Goal: Task Accomplishment & Management: Use online tool/utility

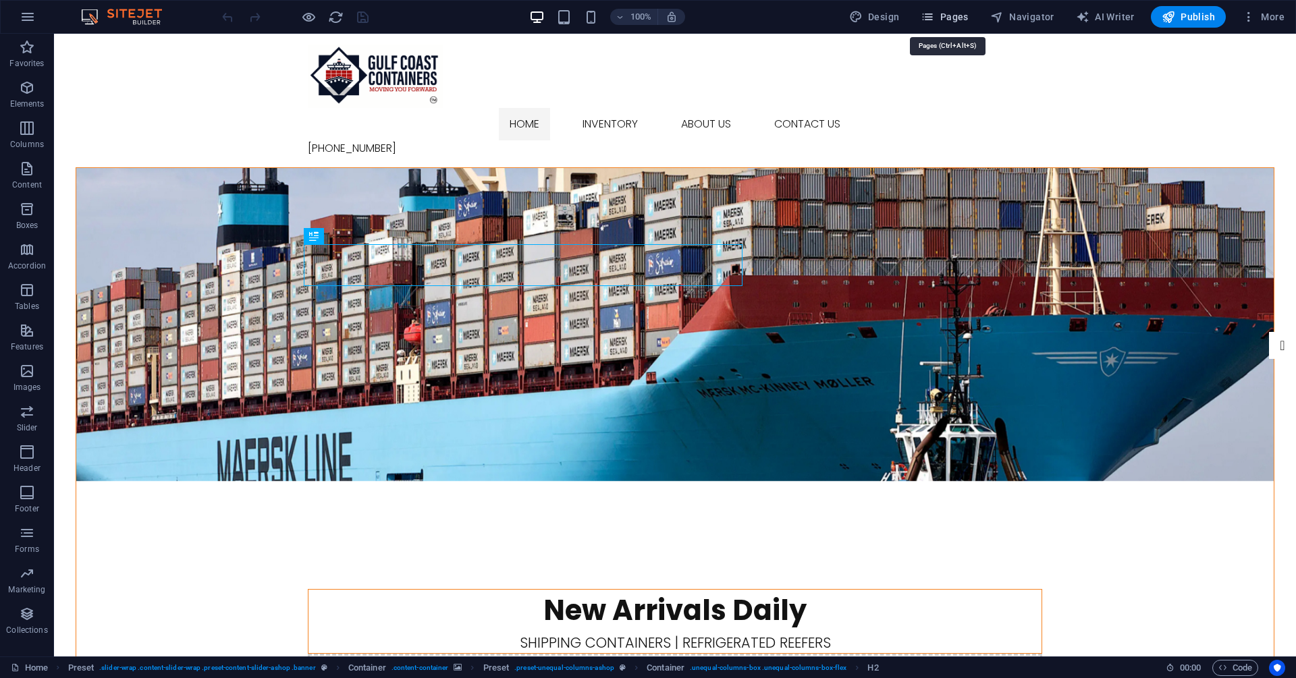
click at [957, 18] on span "Pages" at bounding box center [944, 17] width 47 height 14
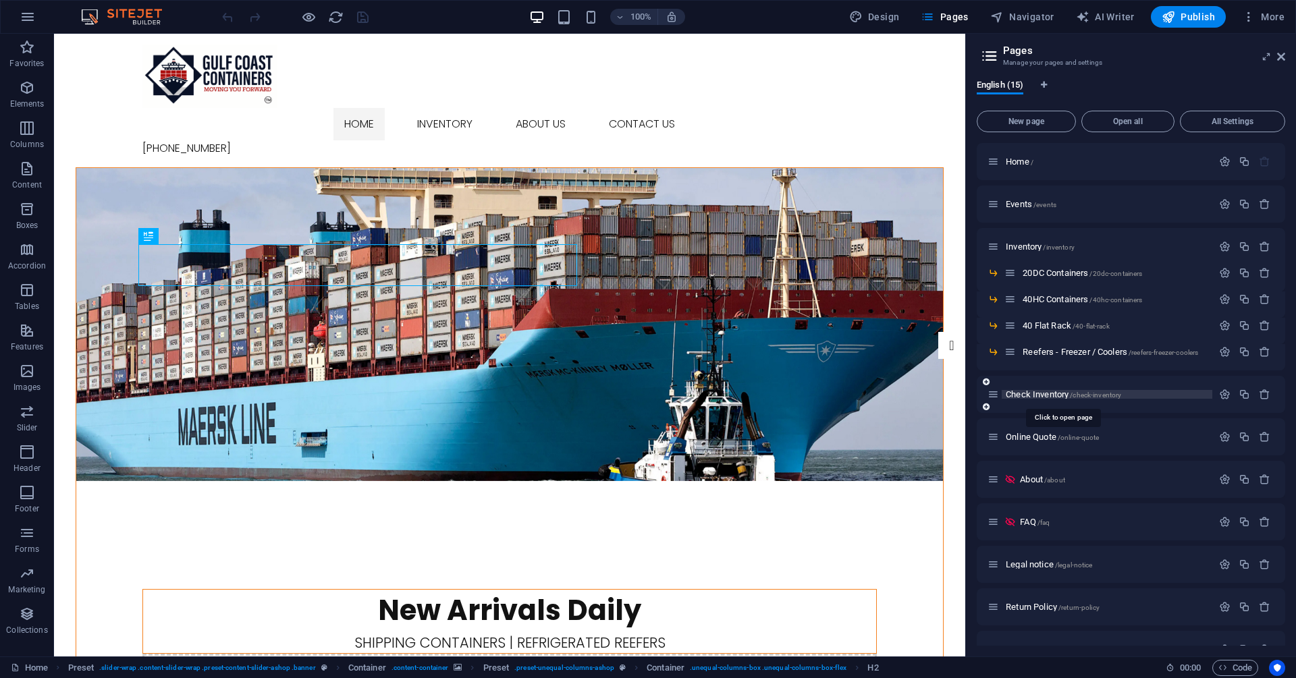
click at [1044, 395] on span "Check Inventory /check-inventory" at bounding box center [1063, 395] width 115 height 10
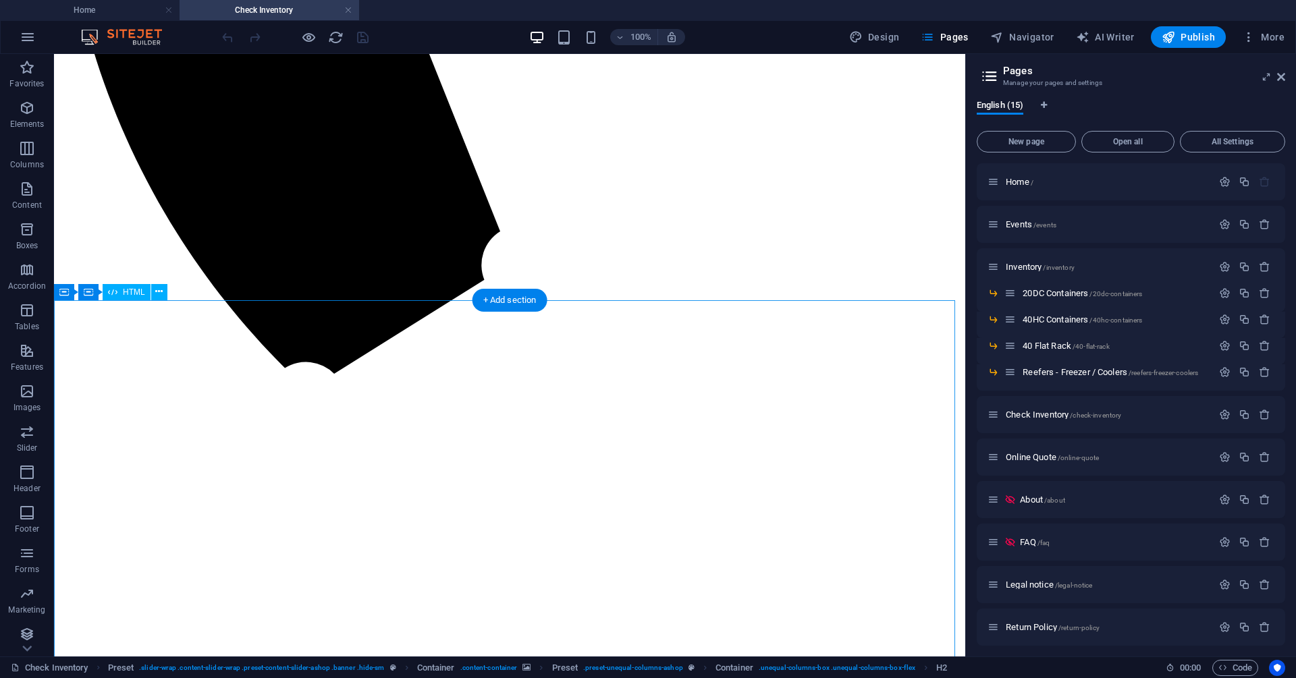
scroll to position [1215, 0]
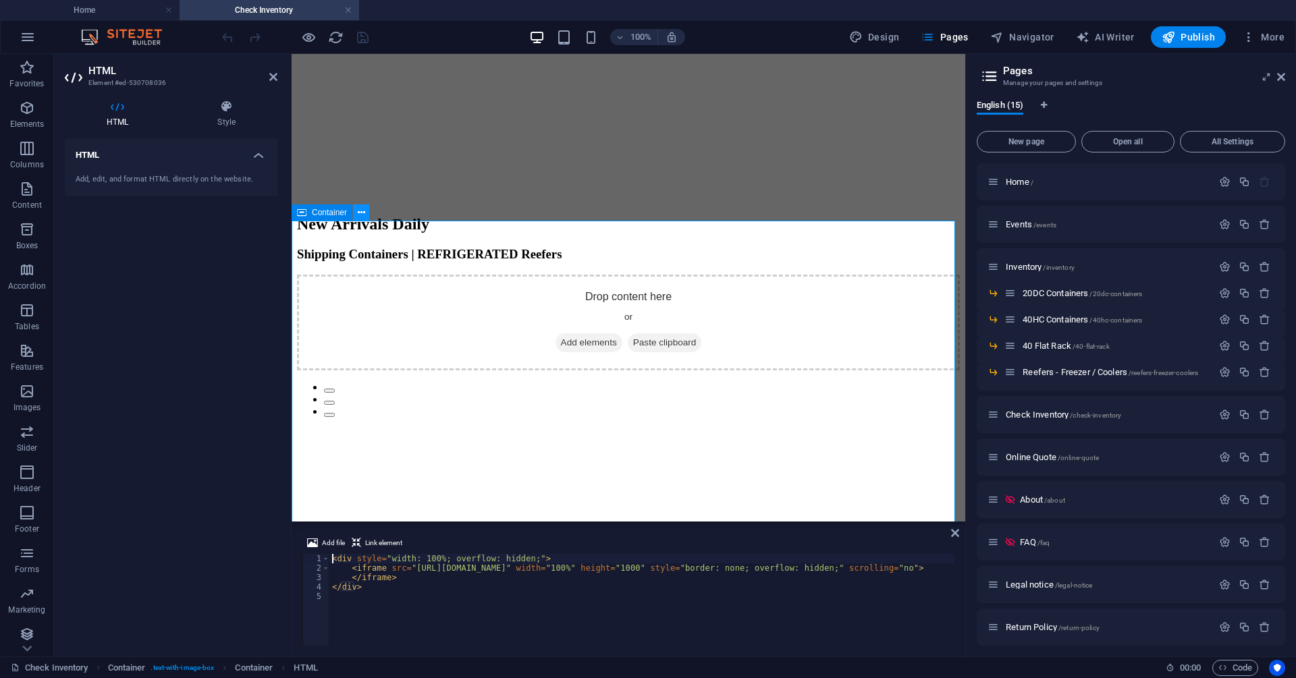
click at [364, 211] on icon at bounding box center [361, 213] width 7 height 14
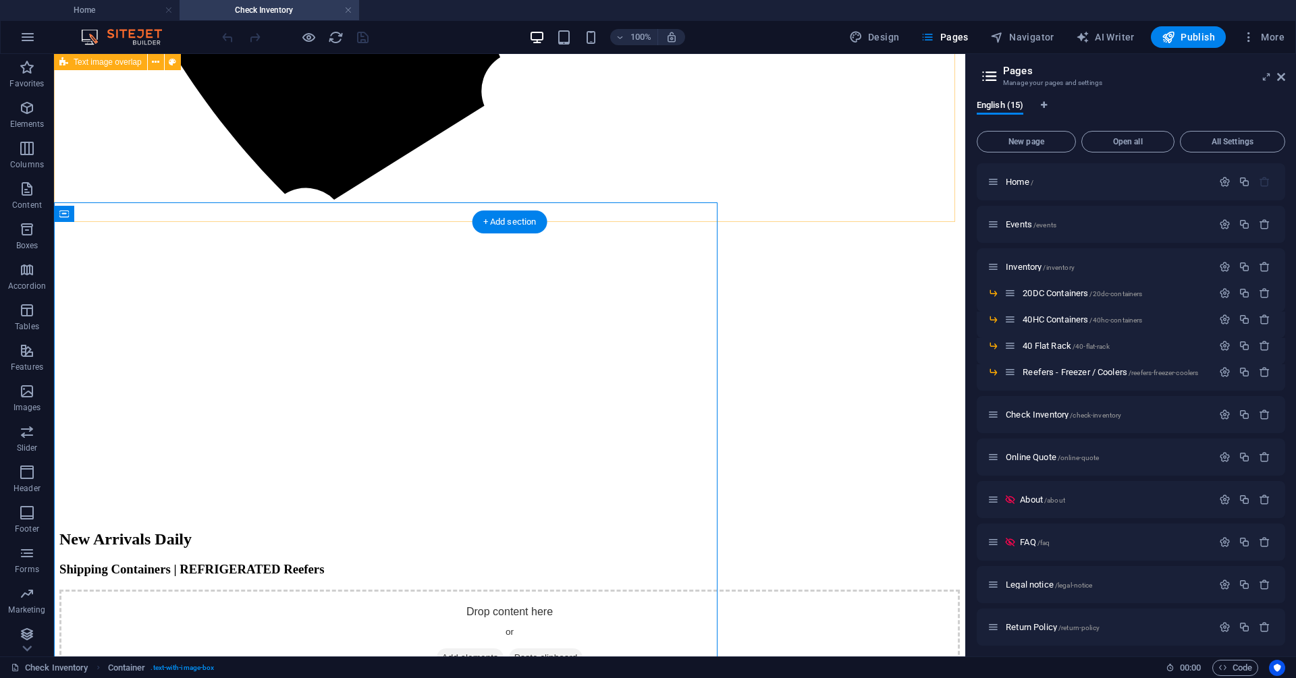
scroll to position [1215, 0]
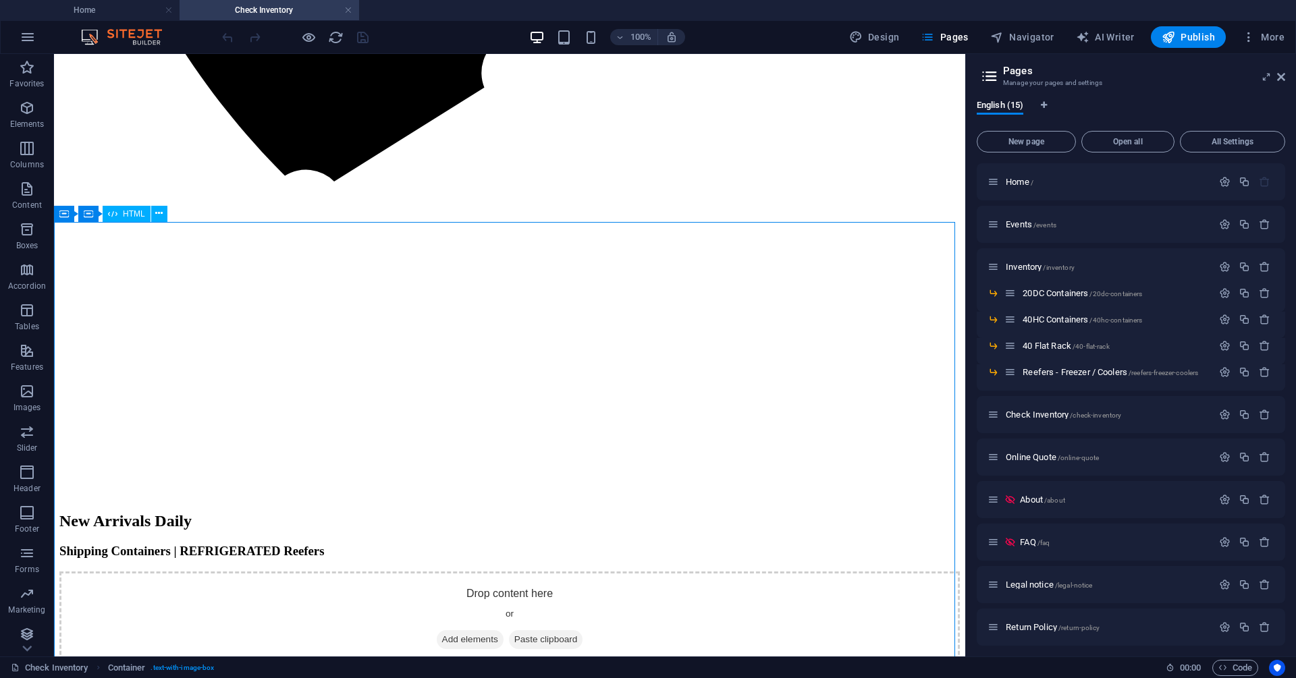
click at [132, 213] on span "HTML" at bounding box center [134, 214] width 22 height 8
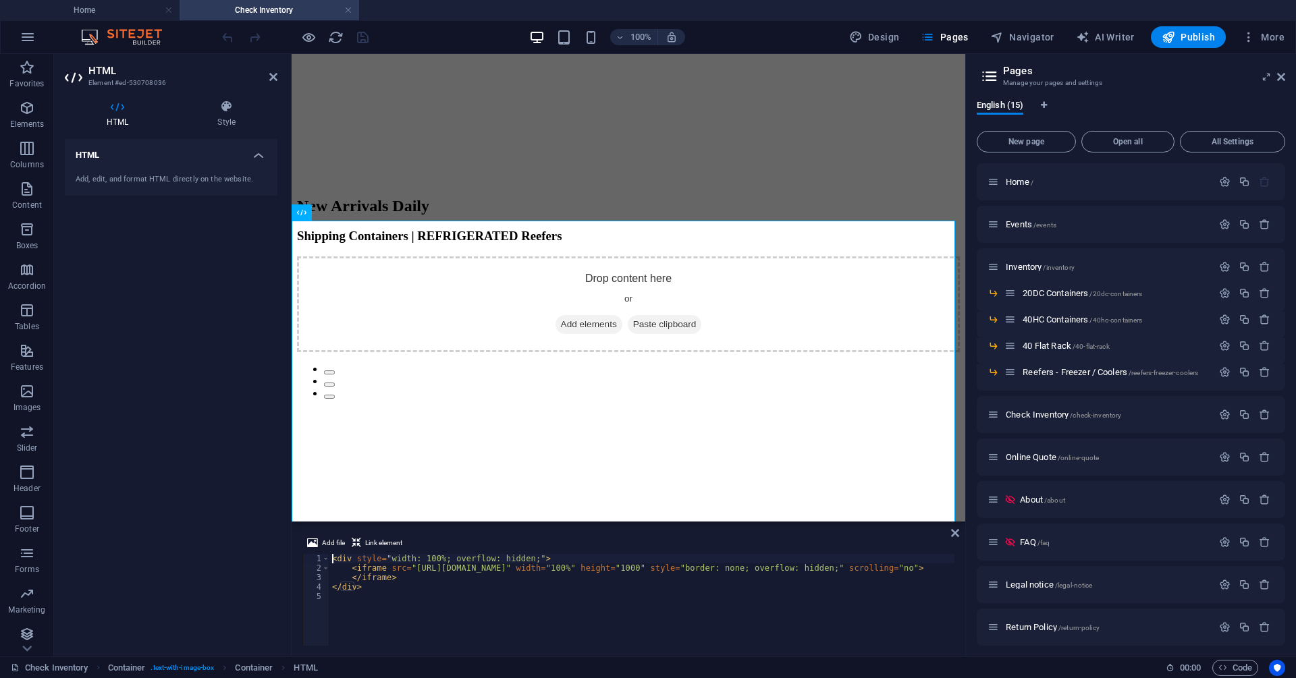
scroll to position [1197, 0]
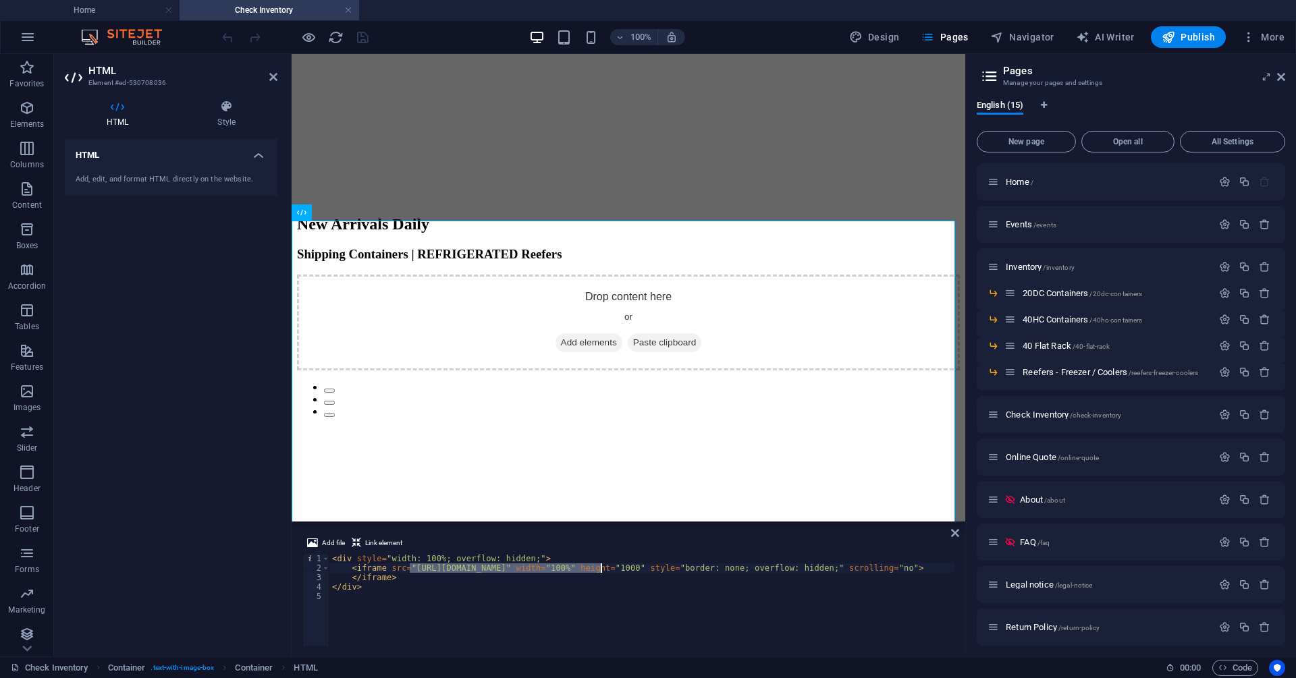
drag, startPoint x: 410, startPoint y: 570, endPoint x: 598, endPoint y: 568, distance: 187.7
click at [598, 568] on div "< div style = "width: 100%; overflow: hidden;" > < iframe src = "[URL][DOMAIN_N…" at bounding box center [657, 608] width 656 height 108
paste textarea "index.php?affiliate=[DOMAIN_NAME]"
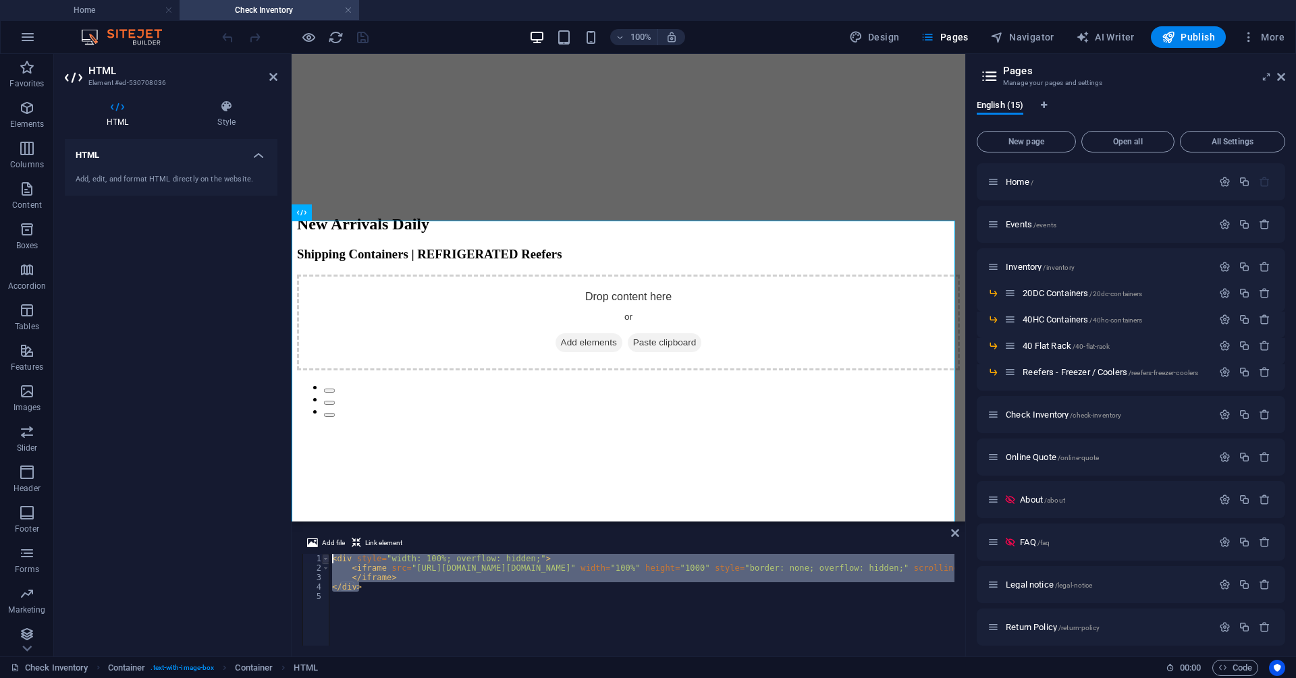
drag, startPoint x: 366, startPoint y: 588, endPoint x: 327, endPoint y: 561, distance: 47.6
click at [327, 561] on div "<iframe src="[URL][DOMAIN_NAME][DOMAIN_NAME]" width="100%" height="1000" style=…" at bounding box center [628, 600] width 652 height 92
click at [909, 566] on div "< div style = "width: 100%; overflow: hidden;" > < iframe src = "[URL][DOMAIN_N…" at bounding box center [641, 600] width 625 height 92
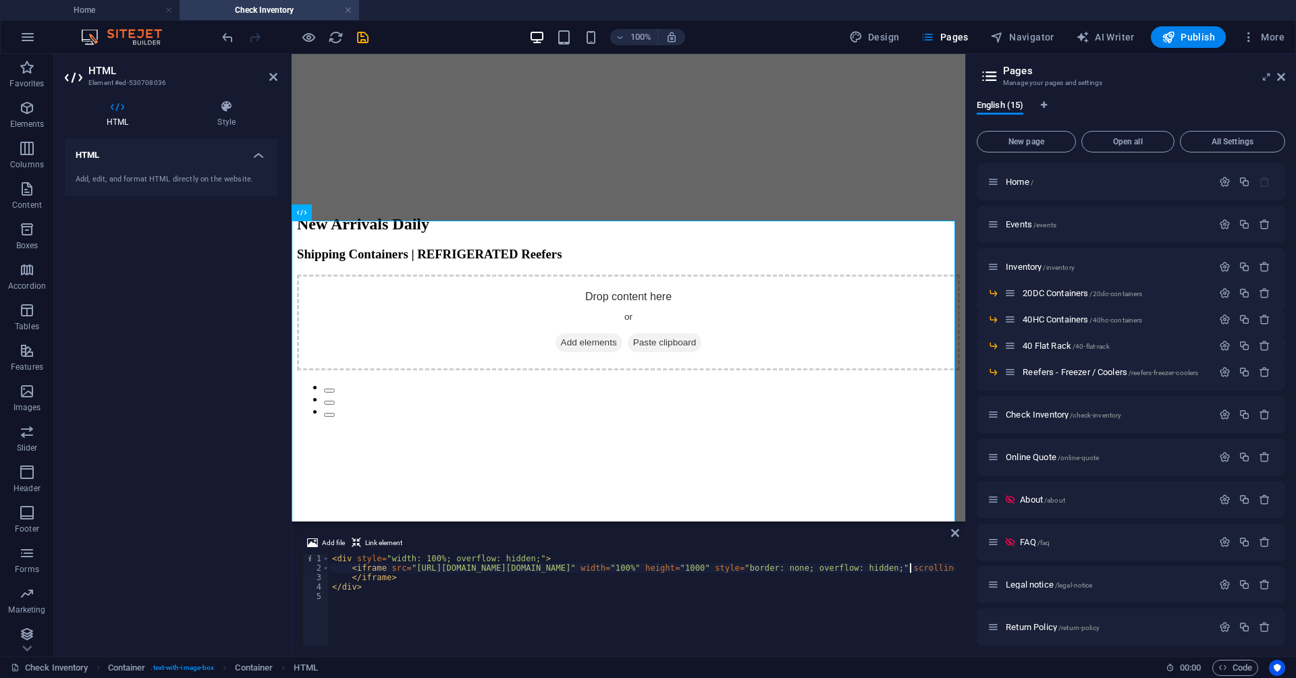
click at [908, 568] on div "< div style = "width: 100%; overflow: hidden;" > < iframe src = "[URL][DOMAIN_N…" at bounding box center [754, 608] width 851 height 108
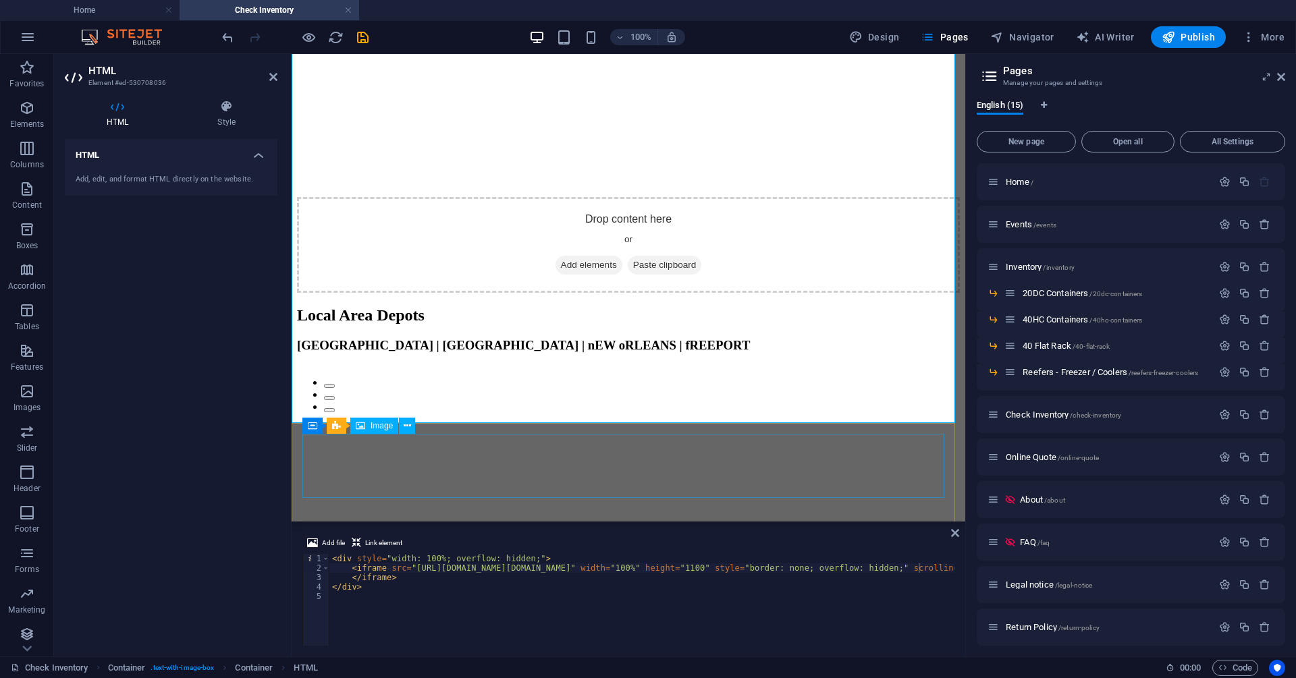
scroll to position [1745, 0]
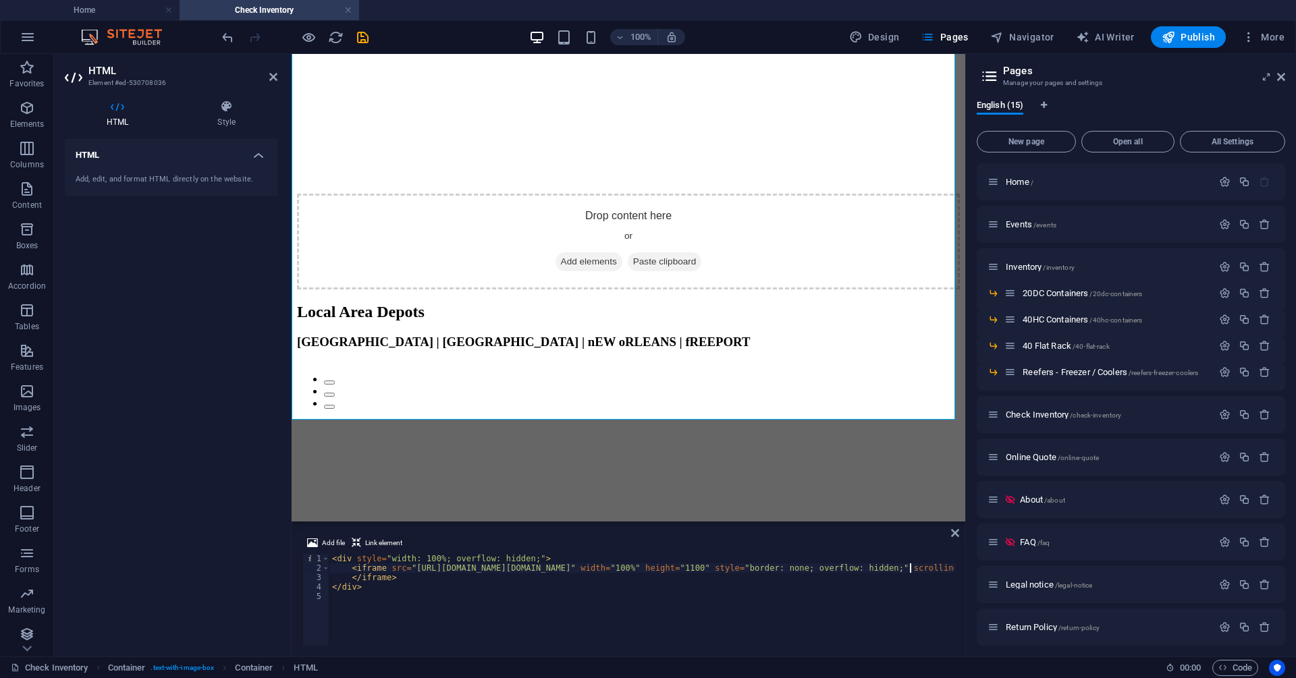
click at [909, 566] on div "< div style = "width: 100%; overflow: hidden;" > < iframe src = "[URL][DOMAIN_N…" at bounding box center [754, 608] width 851 height 108
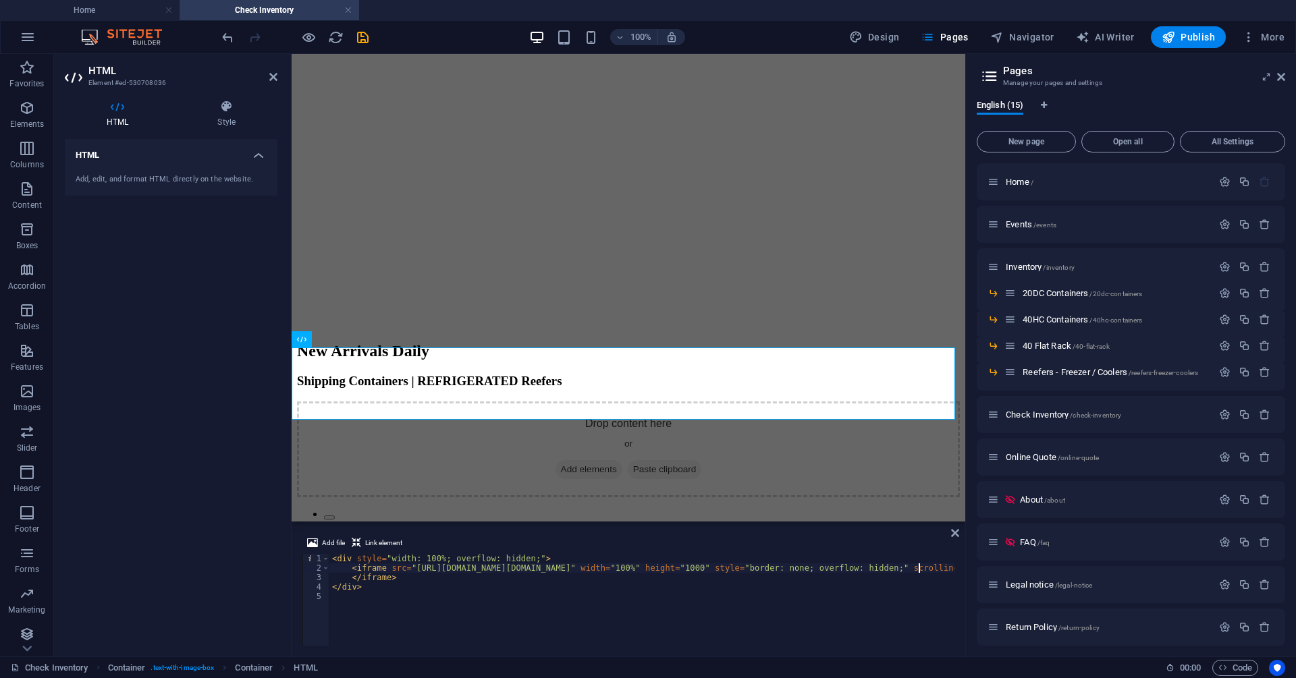
scroll to position [1678, 0]
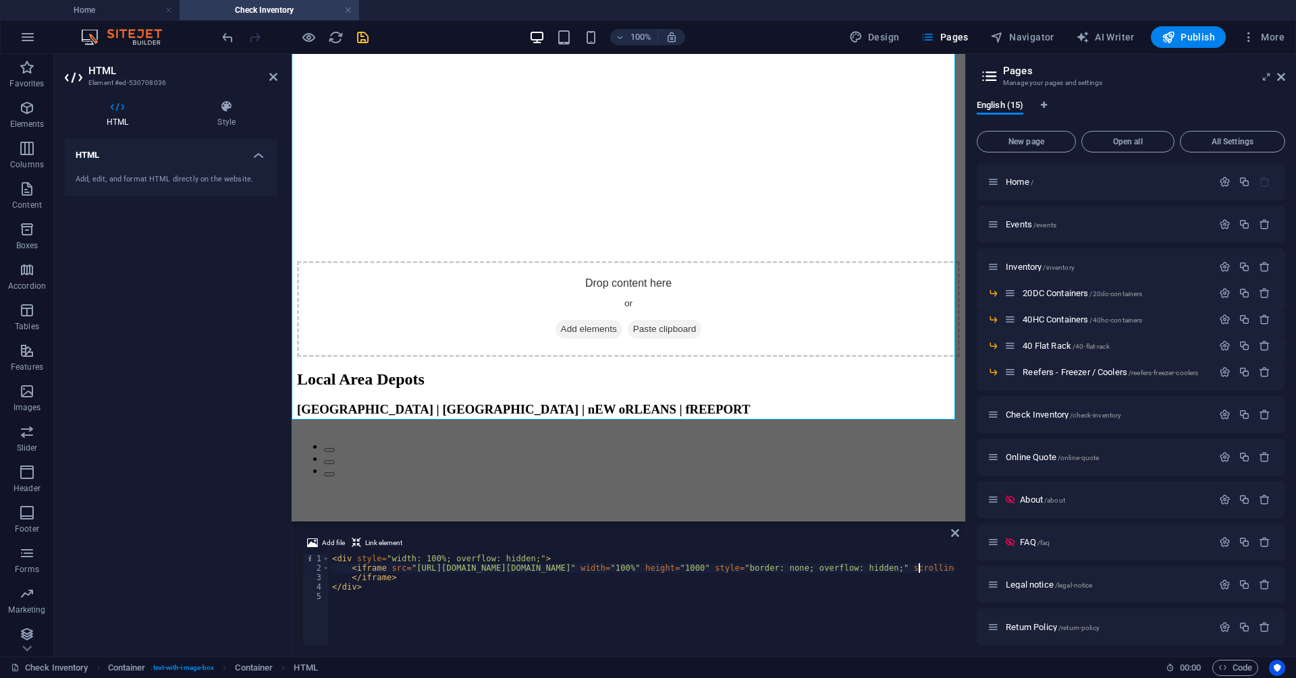
type textarea "<iframe src="[URL][DOMAIN_NAME][DOMAIN_NAME]" width="100%" height="1000" style=…"
click at [357, 37] on icon "save" at bounding box center [363, 38] width 16 height 16
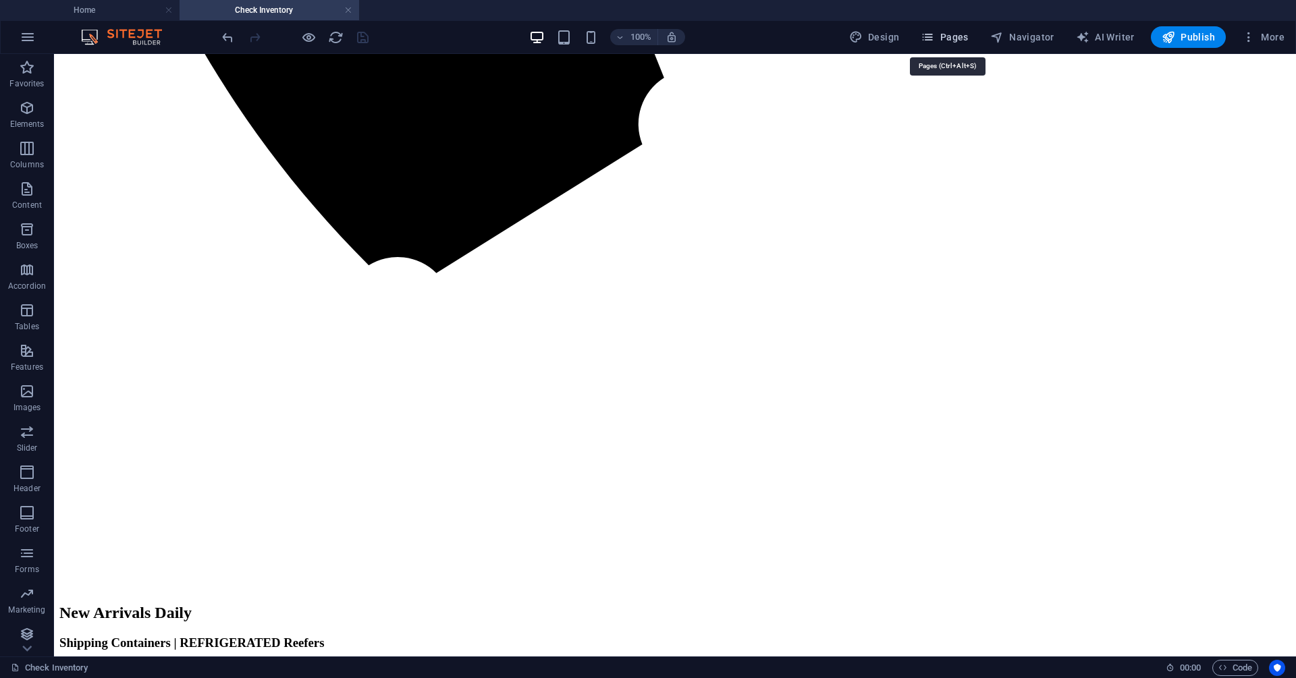
click at [967, 40] on span "Pages" at bounding box center [944, 37] width 47 height 14
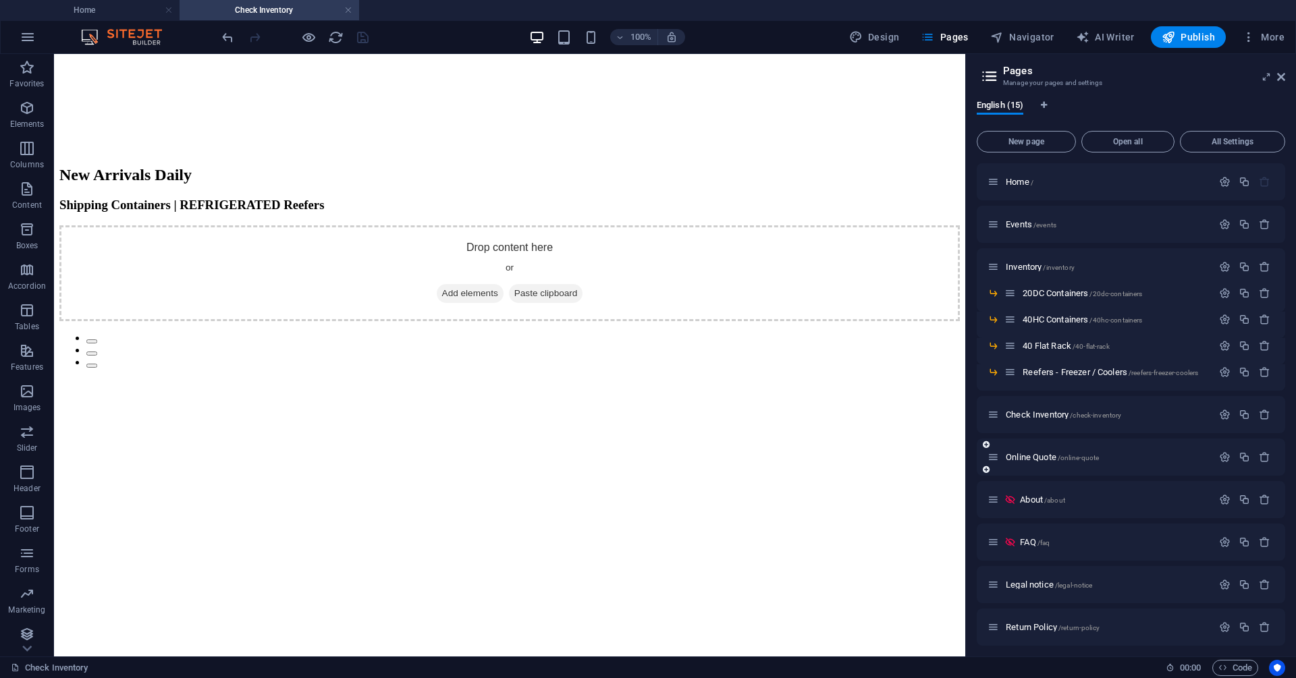
click at [1025, 452] on div "Online Quote /online-quote" at bounding box center [1100, 458] width 225 height 16
click at [1017, 455] on span "Online Quote /online-quote" at bounding box center [1052, 457] width 93 height 10
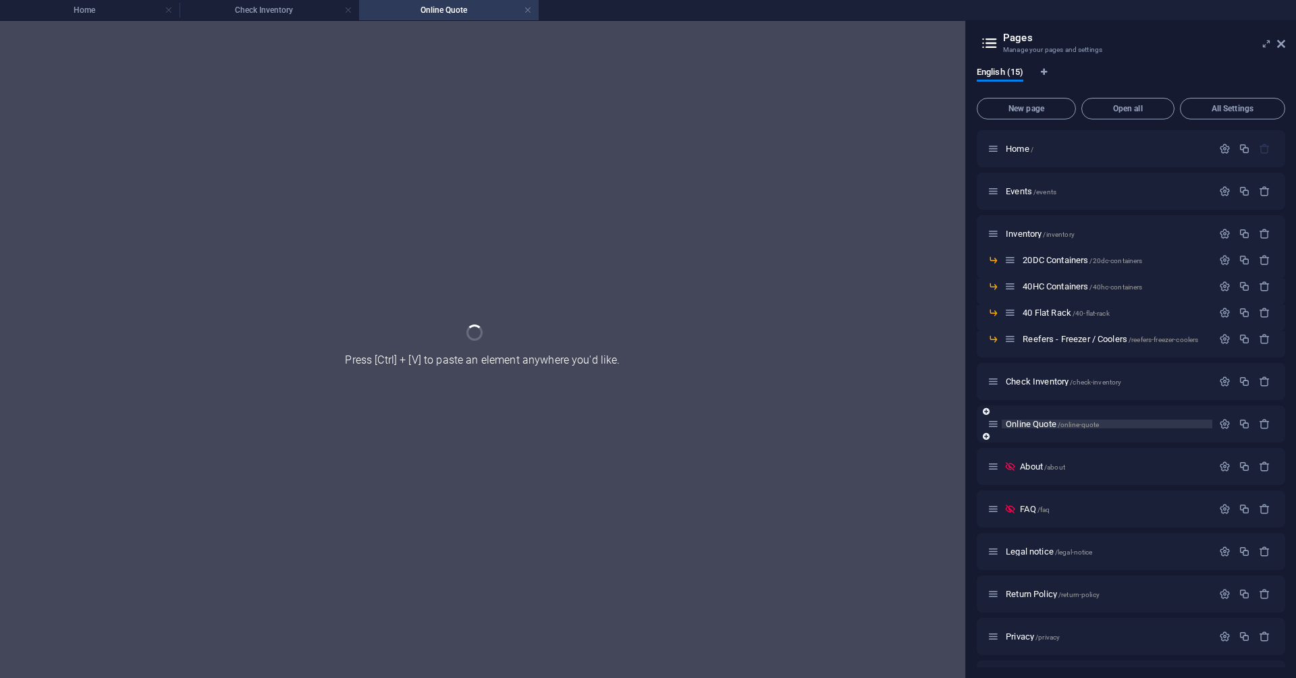
scroll to position [0, 0]
click at [1017, 455] on div "About /about" at bounding box center [1131, 466] width 309 height 37
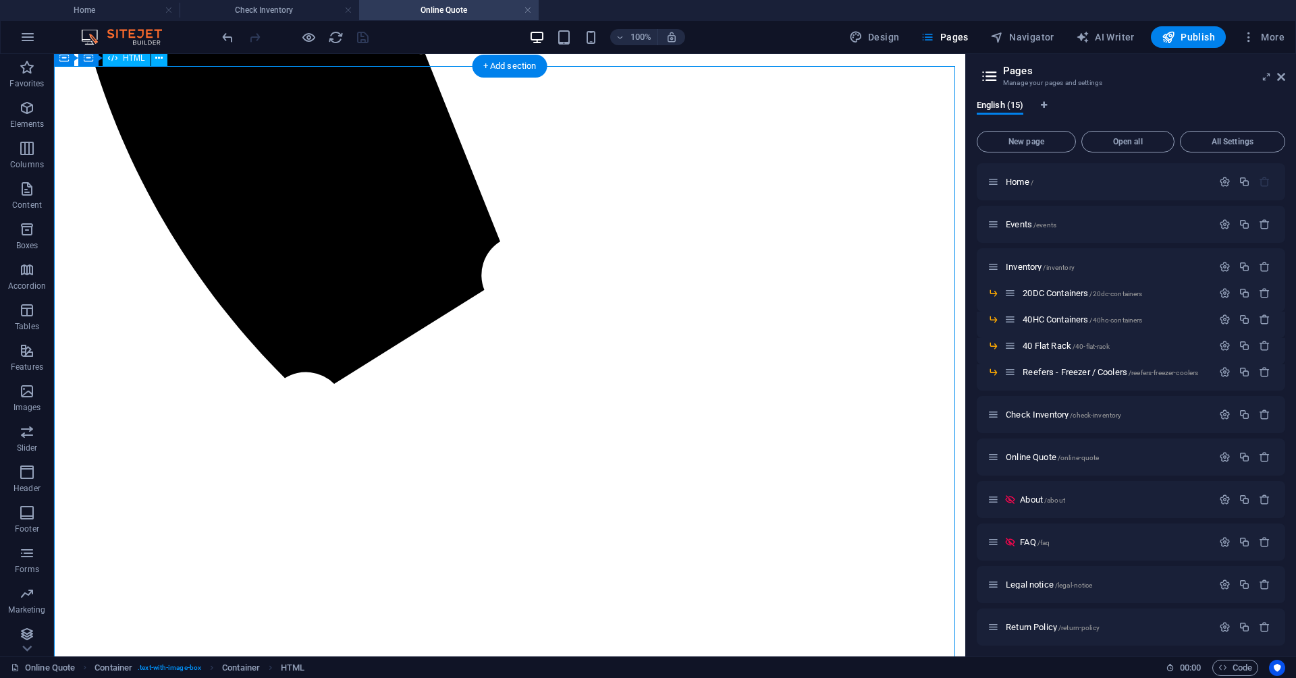
scroll to position [878, 0]
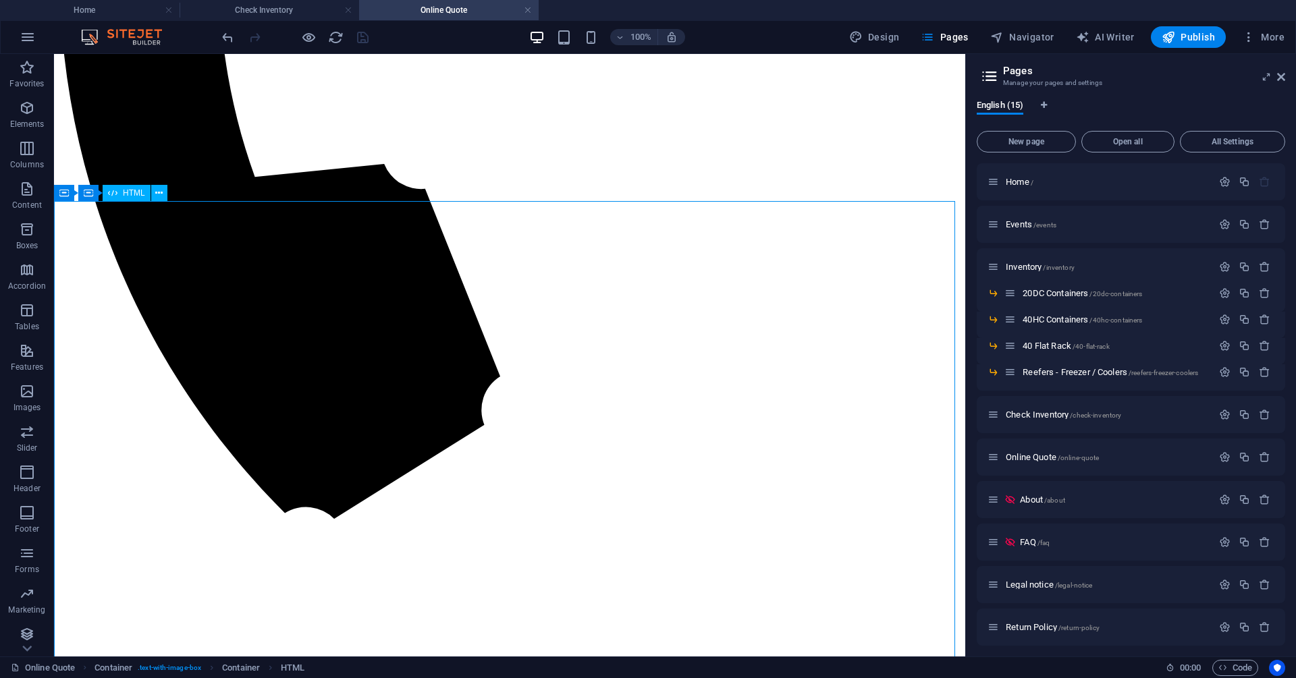
click at [136, 188] on div "HTML" at bounding box center [127, 193] width 48 height 16
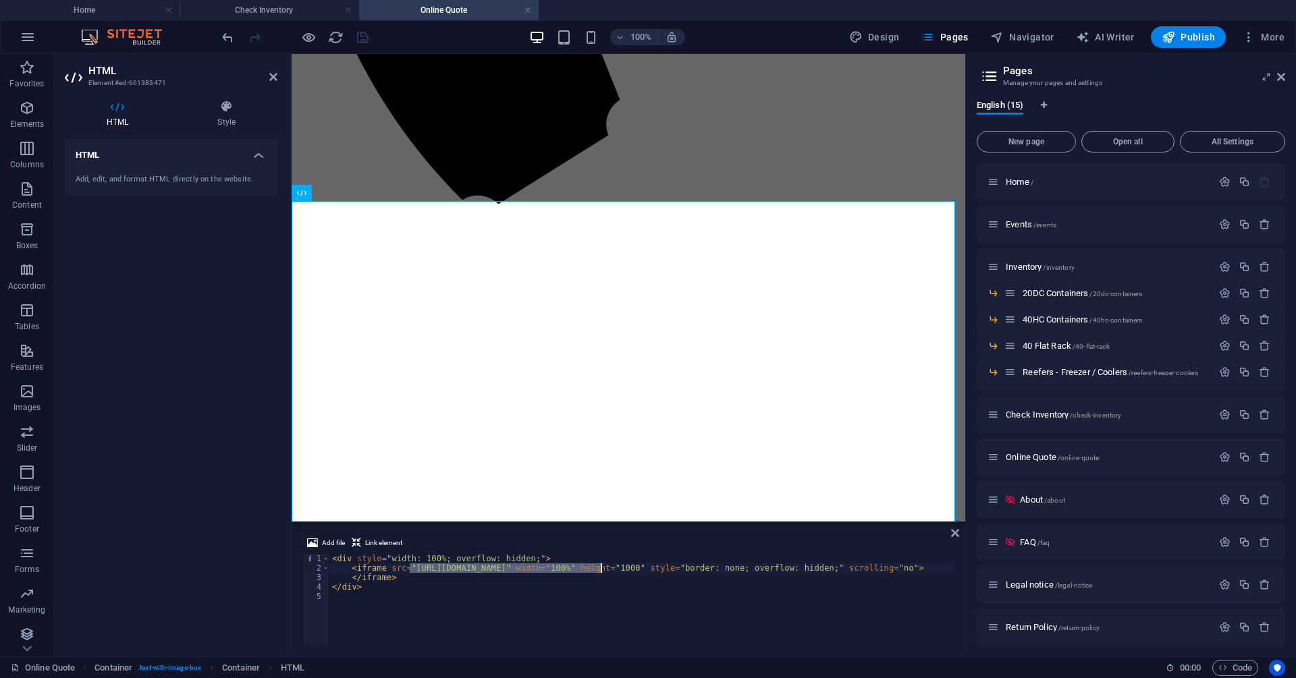
drag, startPoint x: 410, startPoint y: 570, endPoint x: 599, endPoint y: 570, distance: 189.0
click at [599, 570] on div "< div style = "width: 100%; overflow: hidden;" > < iframe src = "[URL][DOMAIN_N…" at bounding box center [657, 608] width 656 height 108
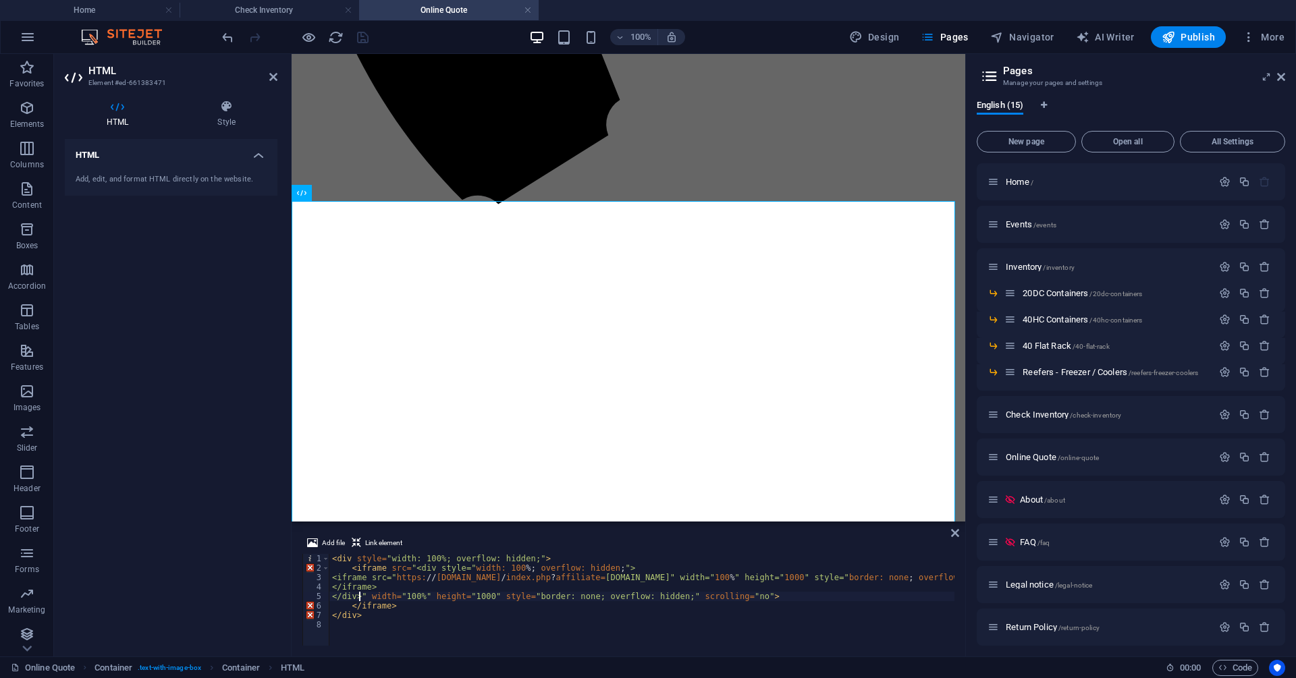
click at [415, 619] on div "< div style = "width: 100%; overflow: hidden;" > < iframe src = "<div style=" w…" at bounding box center [754, 608] width 851 height 108
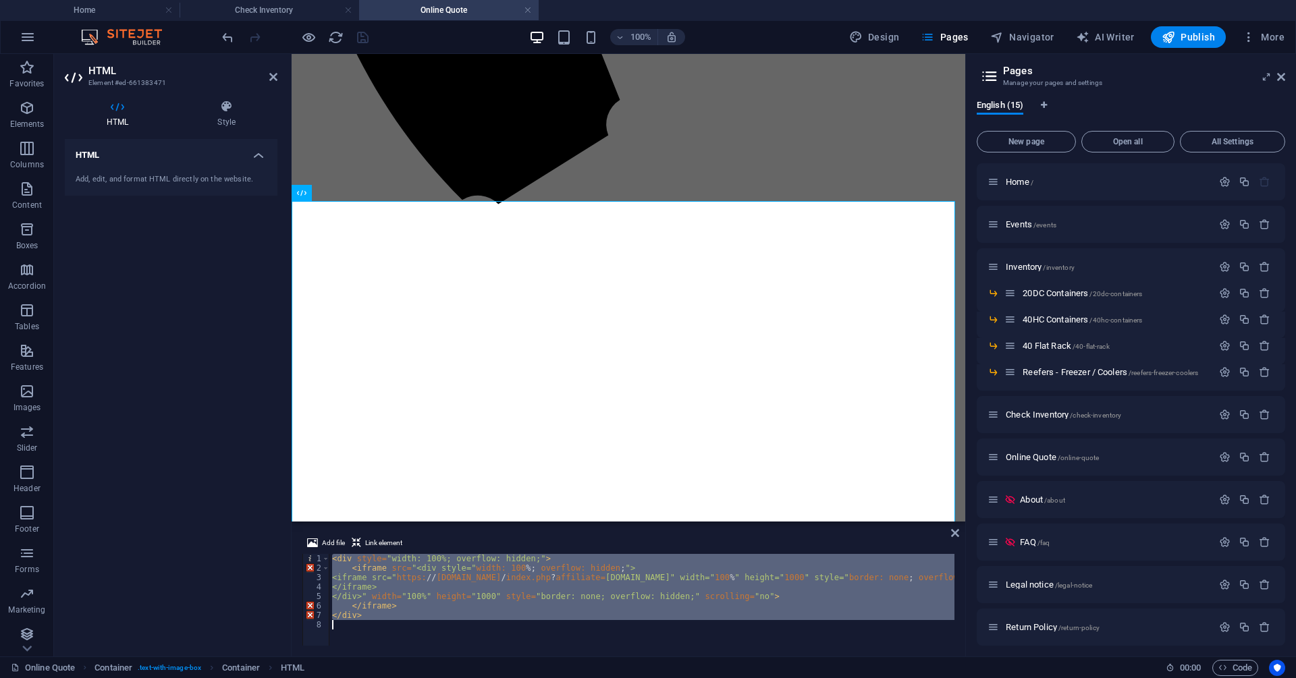
type textarea "</div>"
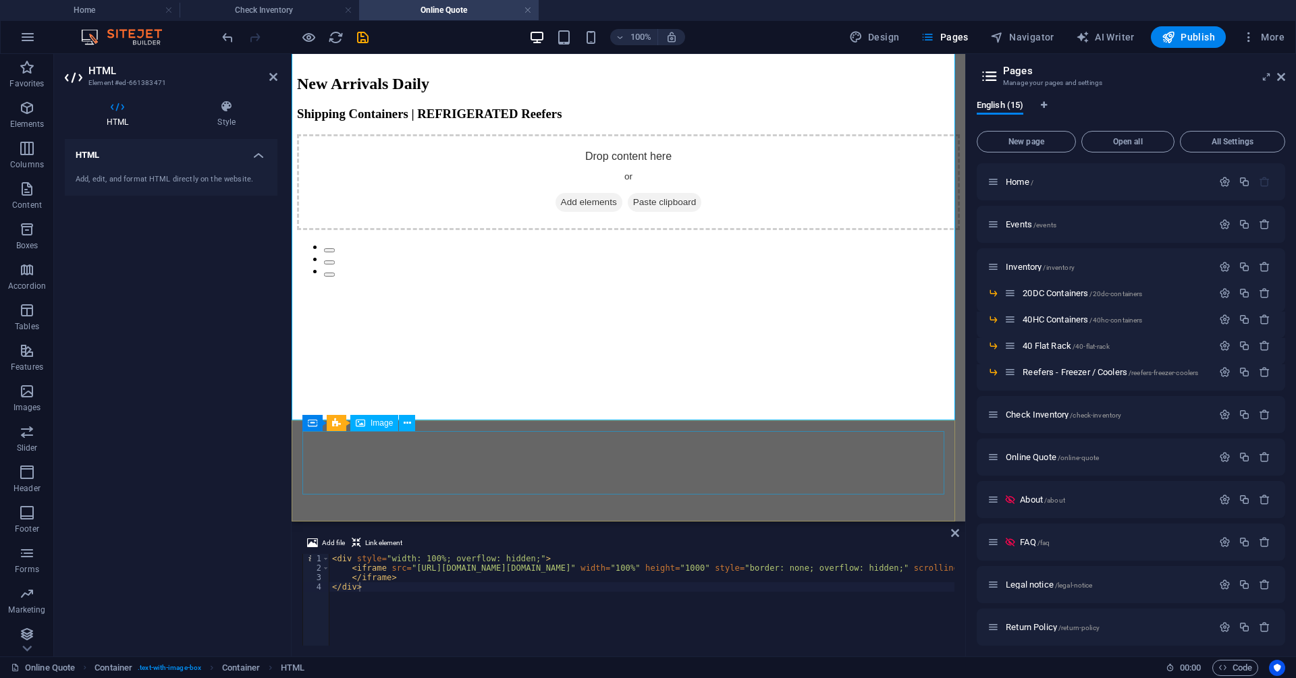
scroll to position [1338, 0]
click at [360, 42] on icon "save" at bounding box center [363, 38] width 16 height 16
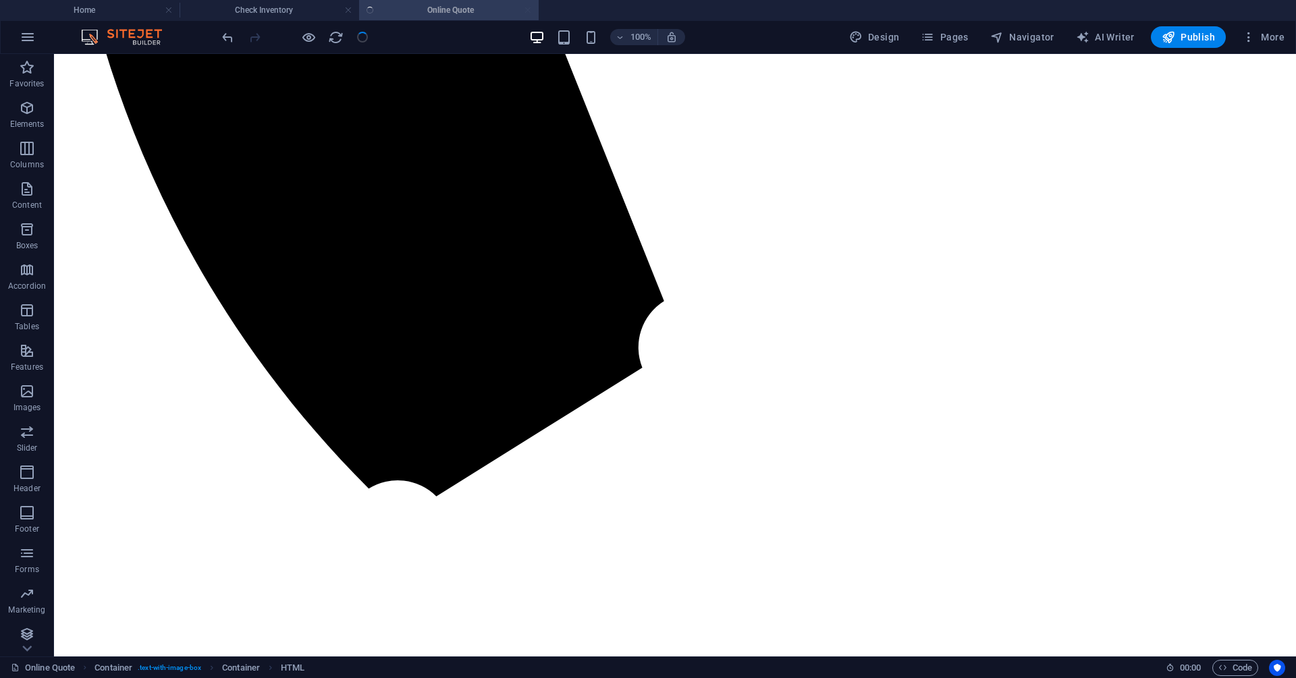
scroll to position [1203, 0]
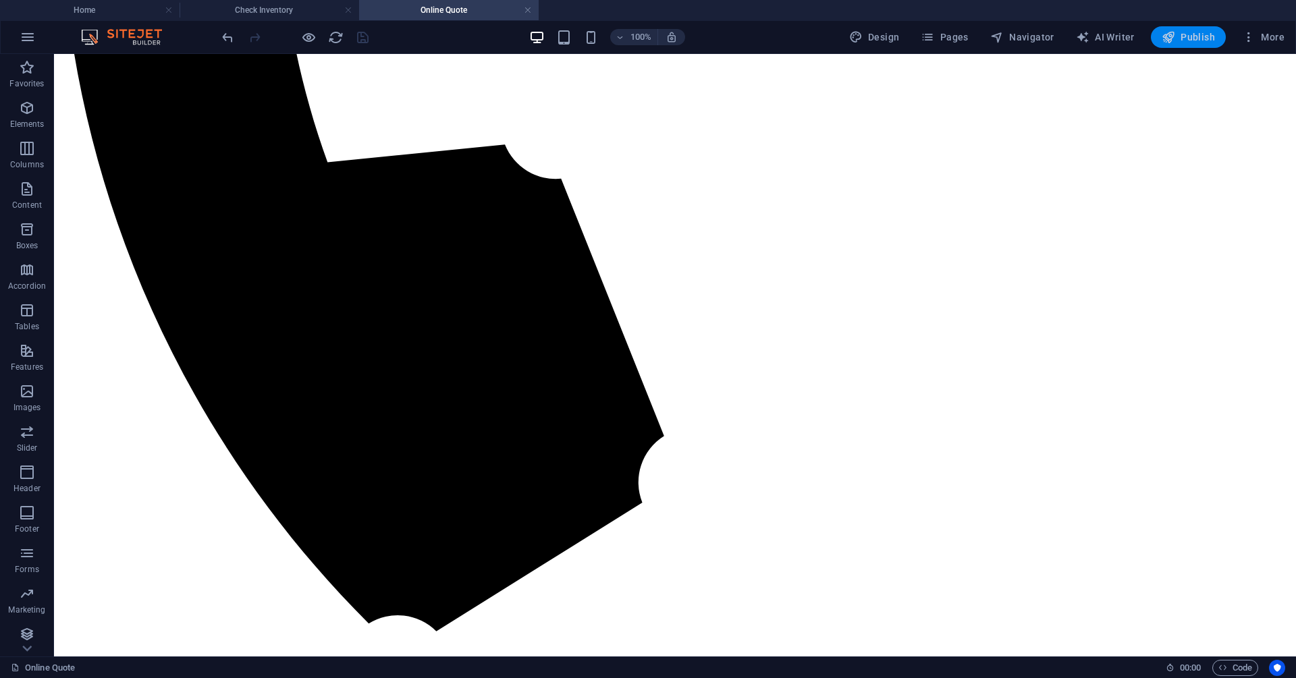
click at [1193, 35] on span "Publish" at bounding box center [1188, 37] width 53 height 14
